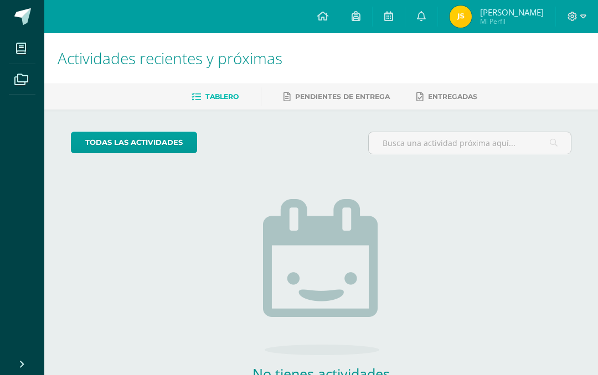
click at [426, 13] on icon at bounding box center [421, 16] width 9 height 10
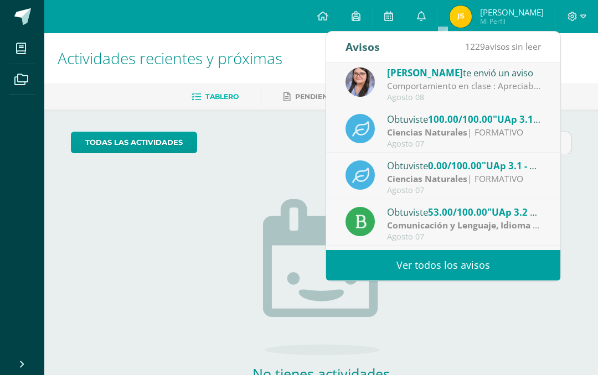
scroll to position [143, 0]
click at [518, 175] on div "Ciencias Naturales | FORMATIVO" at bounding box center [464, 178] width 154 height 13
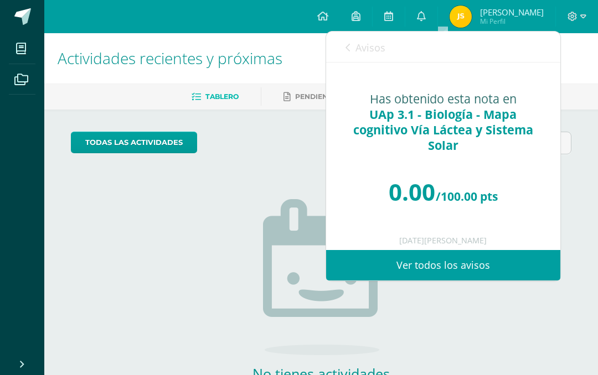
click at [401, 179] on span "0.00" at bounding box center [412, 192] width 47 height 32
click at [346, 44] on icon at bounding box center [347, 47] width 4 height 9
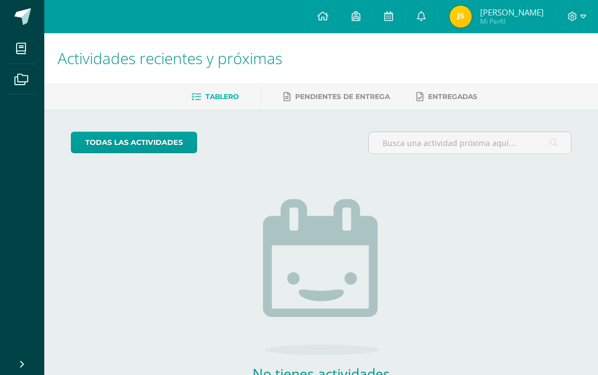
click at [520, 314] on div "todas las Actividades No tienes actividades Échale un vistazo a los demás perío…" at bounding box center [321, 281] width 545 height 342
click at [522, 13] on span "[PERSON_NAME]" at bounding box center [512, 12] width 64 height 11
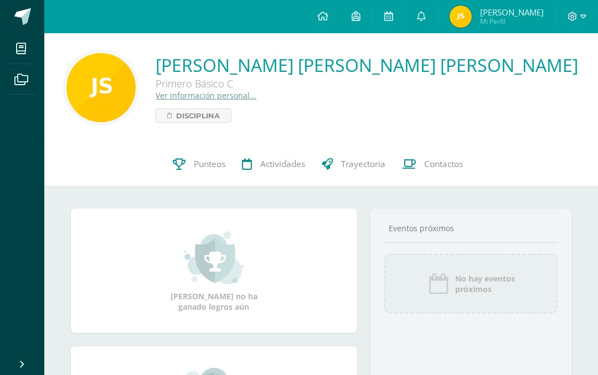
click at [205, 165] on span "Punteos" at bounding box center [210, 164] width 32 height 12
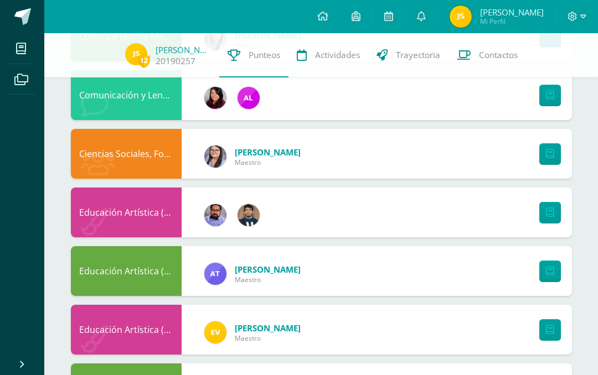
scroll to position [693, 0]
